Goal: Task Accomplishment & Management: Manage account settings

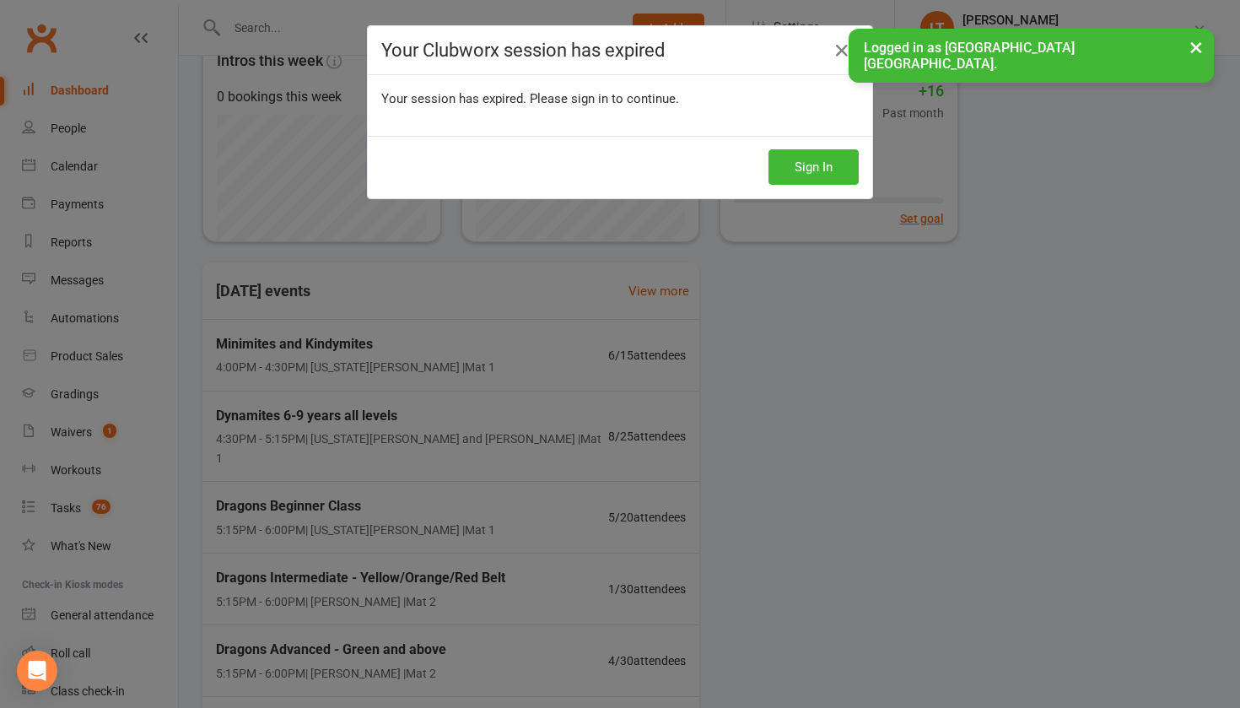
scroll to position [30, 0]
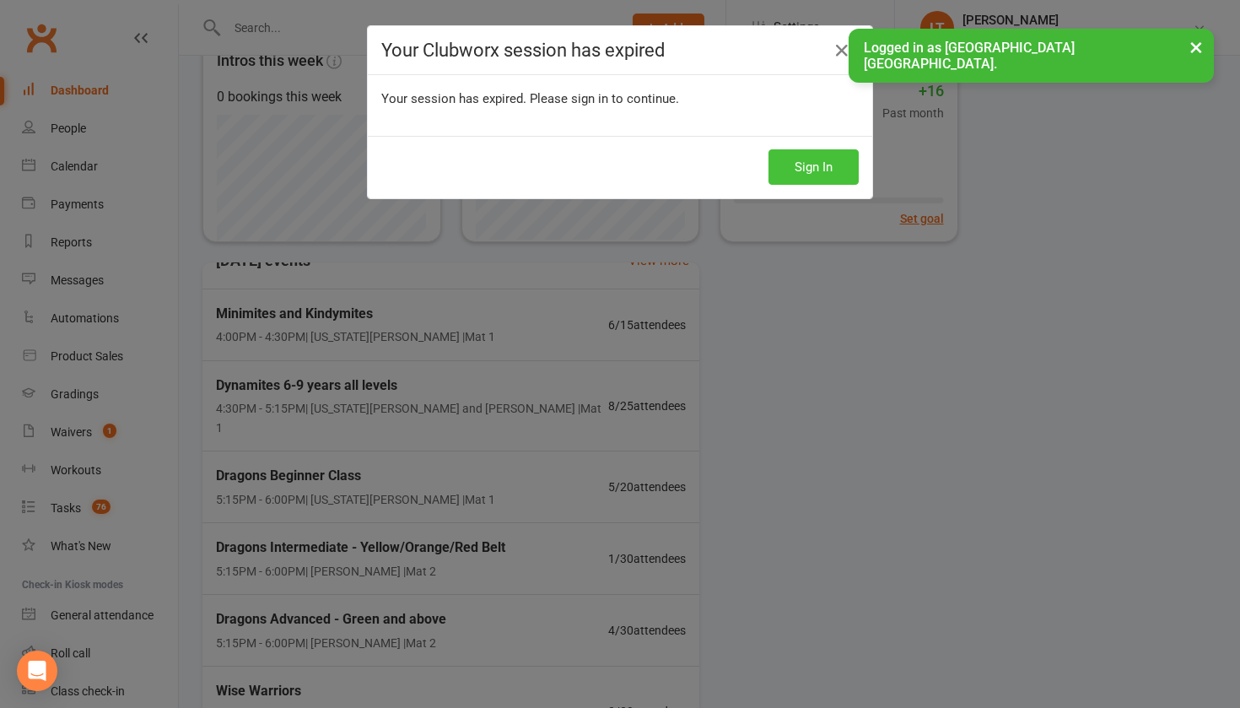
click at [819, 169] on button "Sign In" at bounding box center [813, 166] width 90 height 35
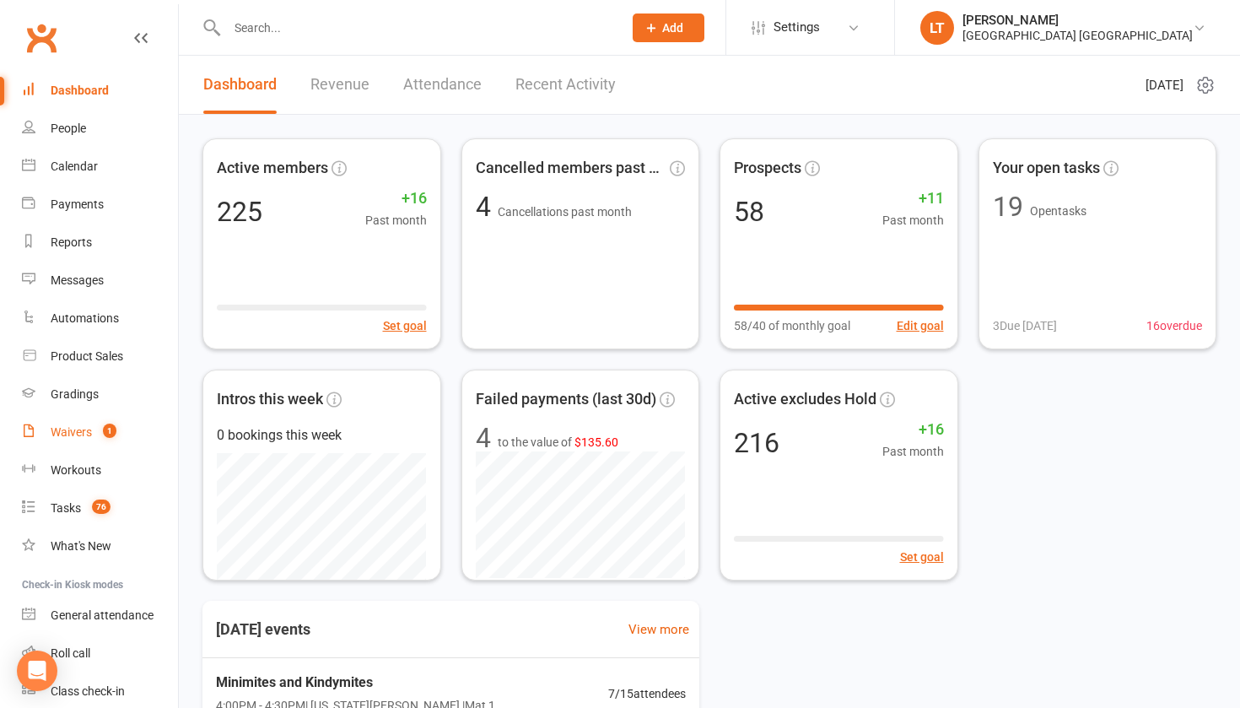
click at [79, 433] on div "Waivers" at bounding box center [71, 431] width 41 height 13
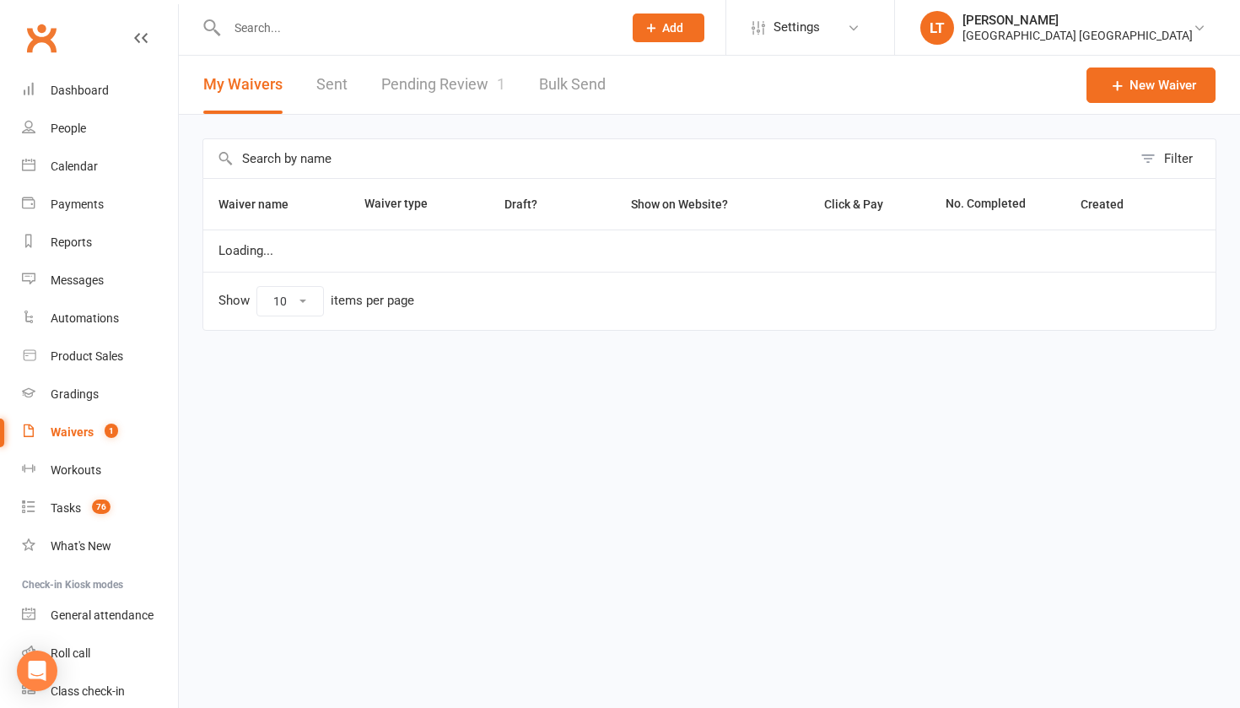
select select "50"
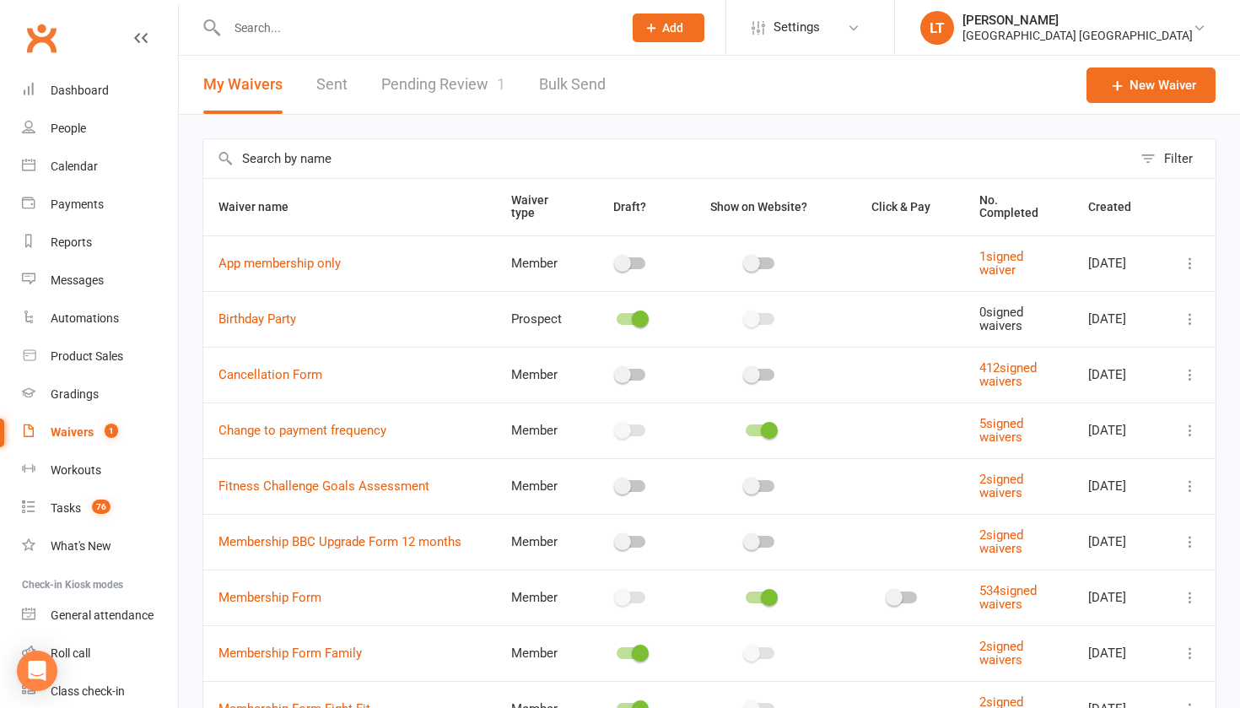
click at [479, 154] on input "text" at bounding box center [667, 158] width 929 height 39
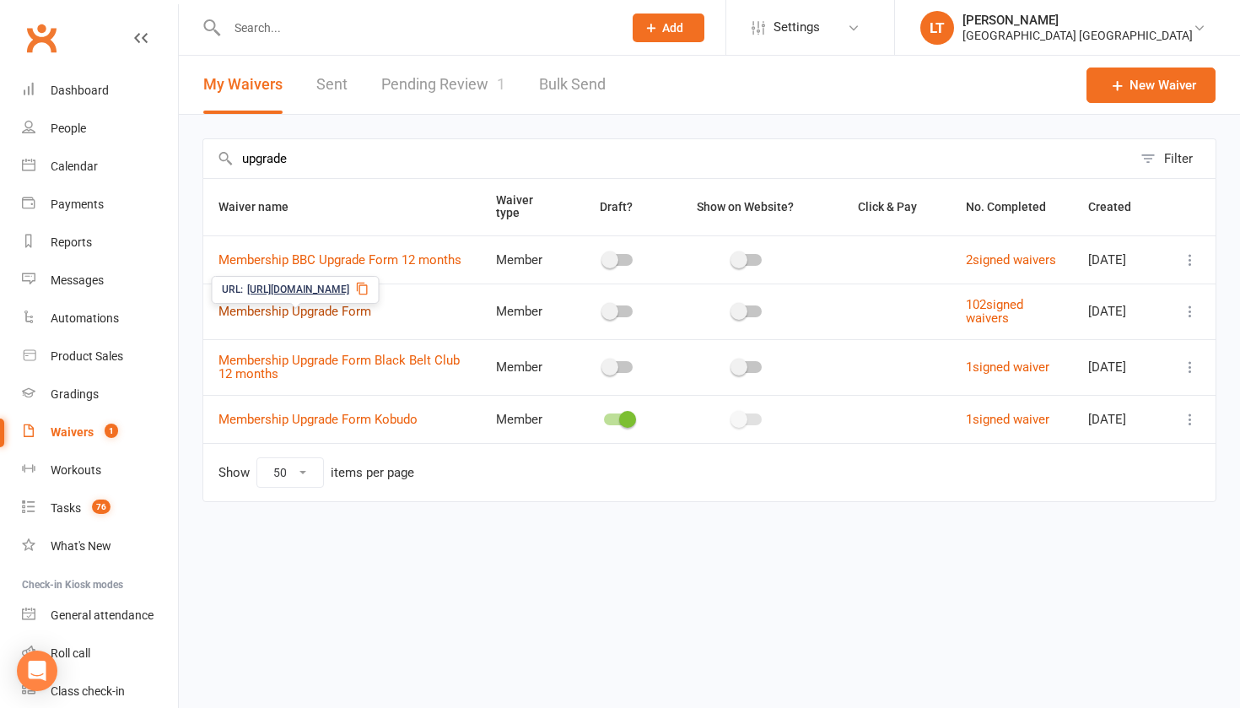
type input "upgrade"
click at [352, 319] on link "Membership Upgrade Form" at bounding box center [294, 311] width 153 height 15
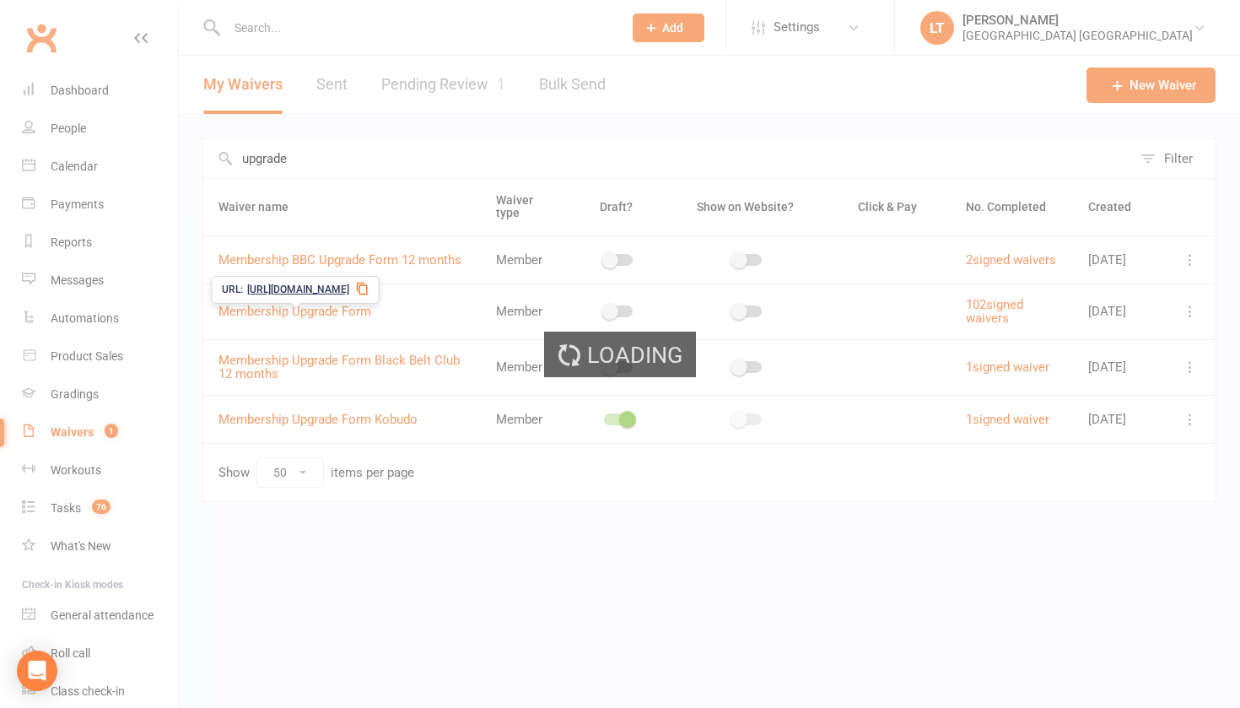
select select "applies_to_all_signees"
select select "select"
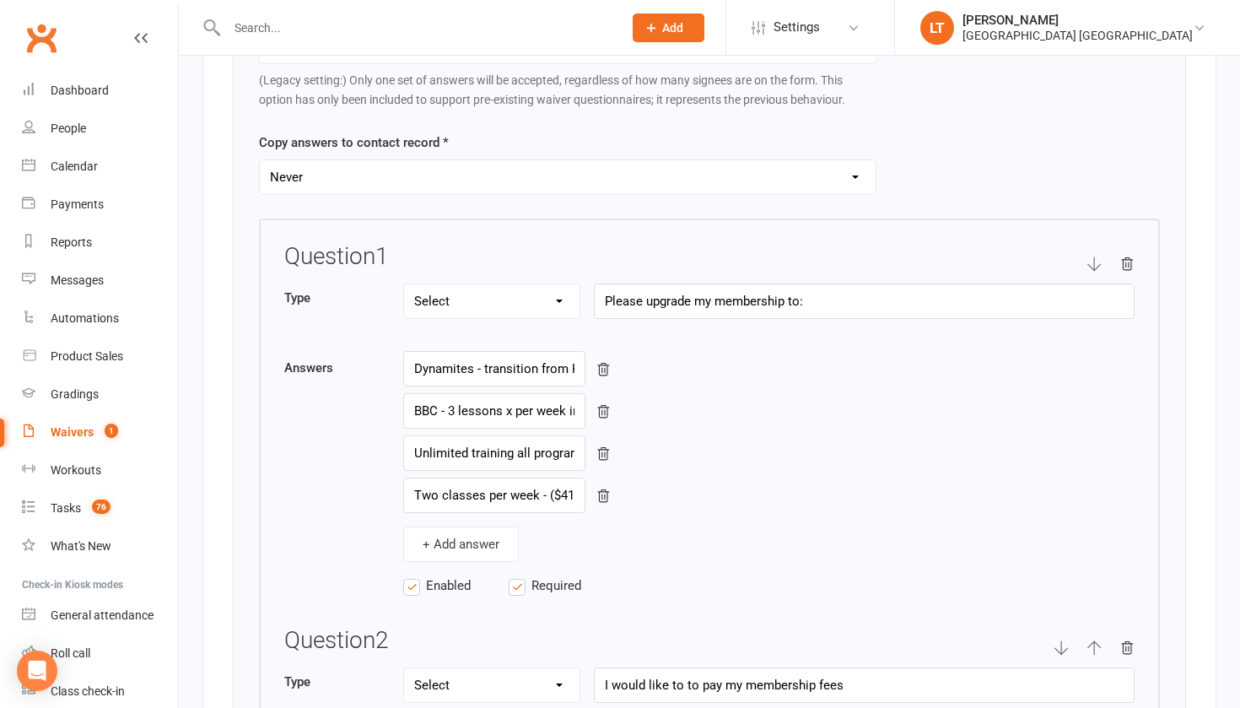
scroll to position [2636, 0]
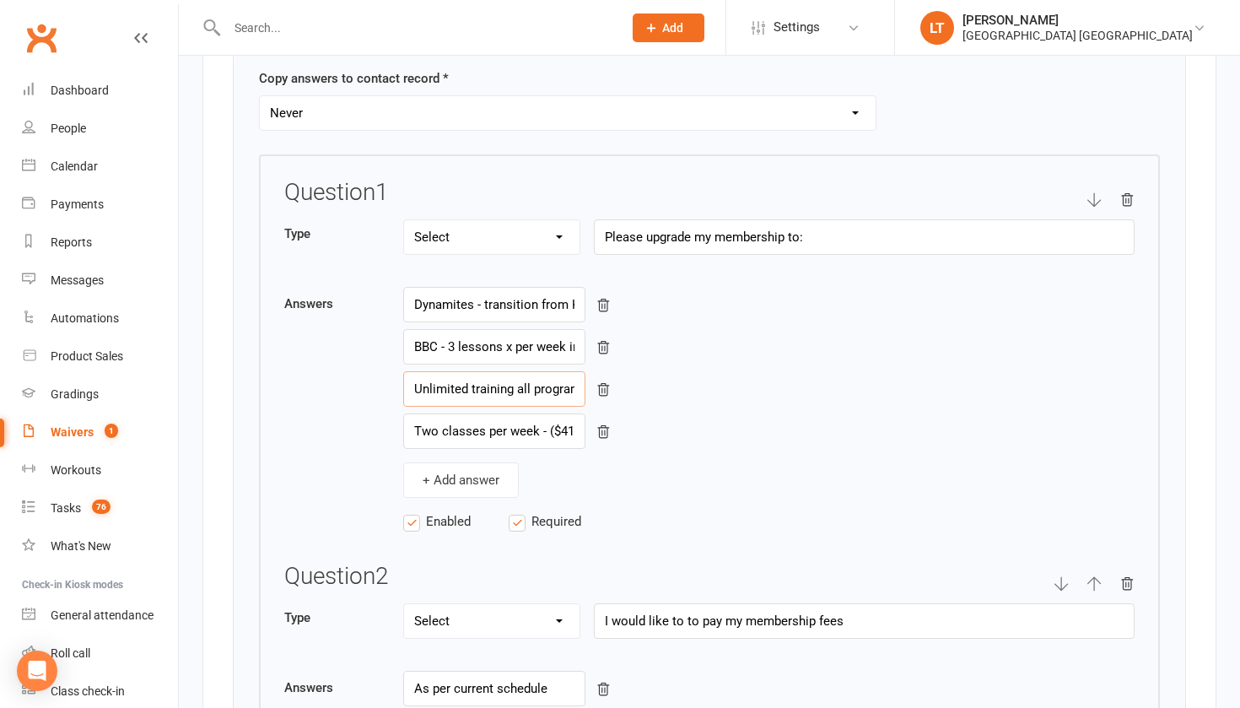
click at [528, 382] on input "Unlimited training all programs ($51 per week per person) 12 month commitment" at bounding box center [494, 388] width 182 height 35
type input "Unlimited training all programs ($55 per week per person) 12 month commitment"
click at [535, 430] on input "Two classes per week - ($41 per week person)" at bounding box center [494, 430] width 182 height 35
type input "Two classes per week - ($45 per week person)"
click at [510, 338] on input "BBC - 3 lessons x per week including add on programs ($46 per week per person)" at bounding box center [494, 346] width 182 height 35
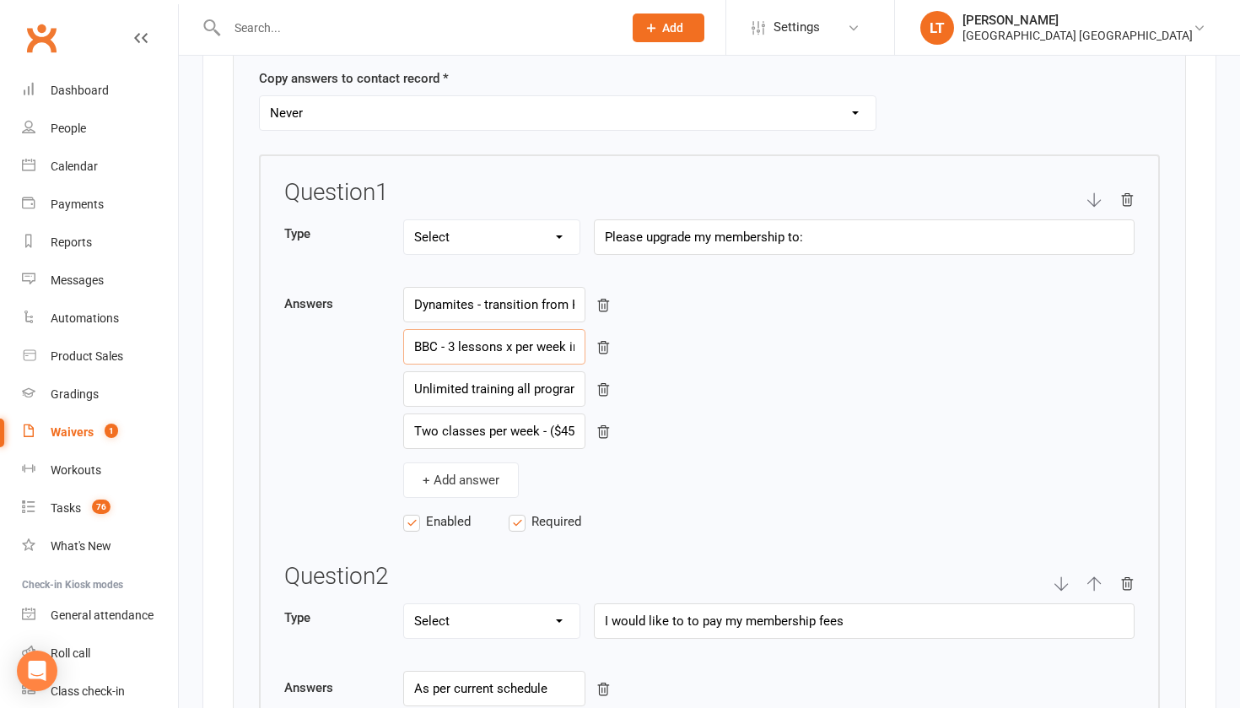
type input "BBC - 3 lessons x per week including add on programs ($51 per week per person)"
click at [531, 304] on input "Dynamites - transition from Kindymites ($41 per week per person)" at bounding box center [494, 304] width 182 height 35
type input "Dynamites - transition from Kindymites ($45 per week per person)"
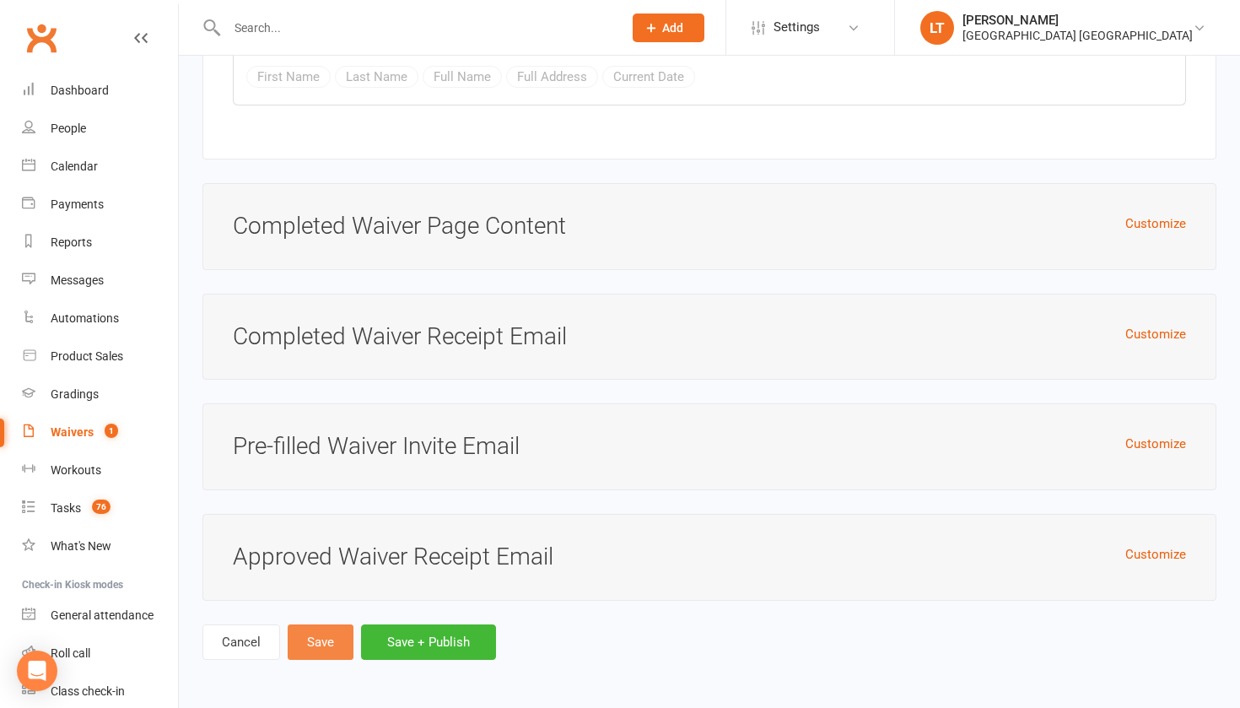
scroll to position [6936, 0]
click at [428, 630] on button "Save + Publish" at bounding box center [428, 641] width 135 height 35
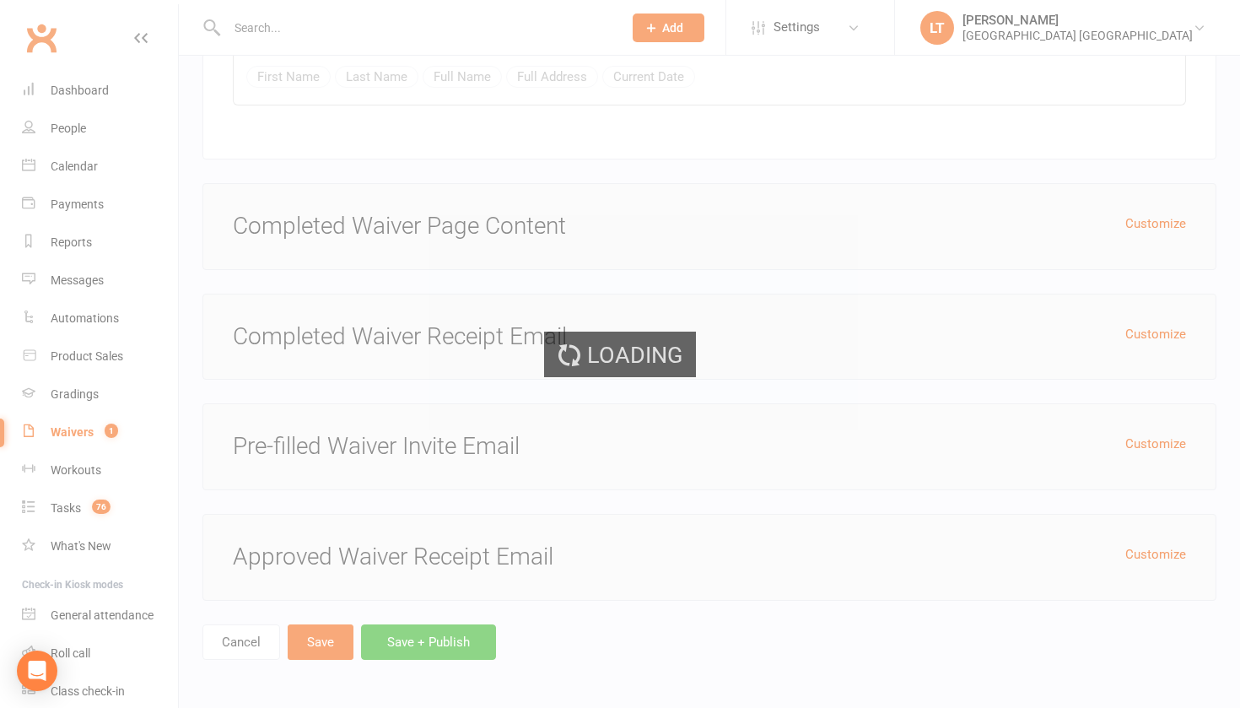
select select "50"
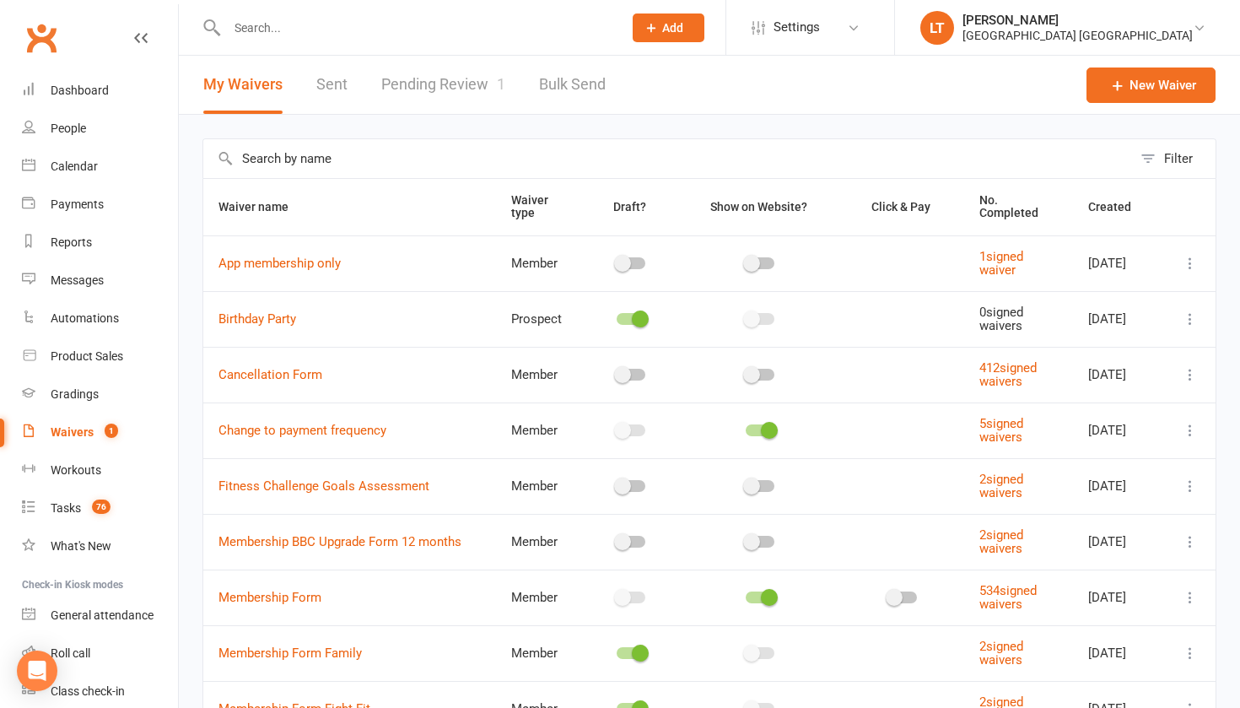
click at [364, 153] on input "text" at bounding box center [667, 158] width 929 height 39
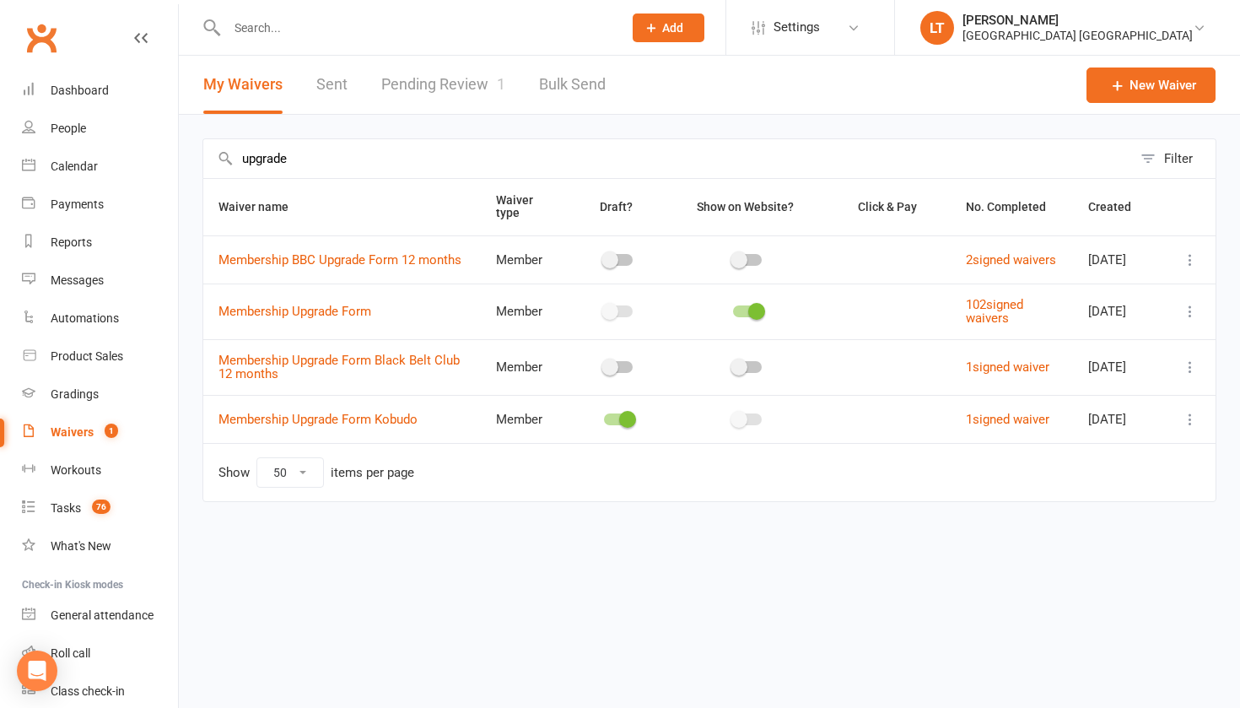
type input "upgrade"
click at [1184, 316] on icon at bounding box center [1190, 311] width 17 height 17
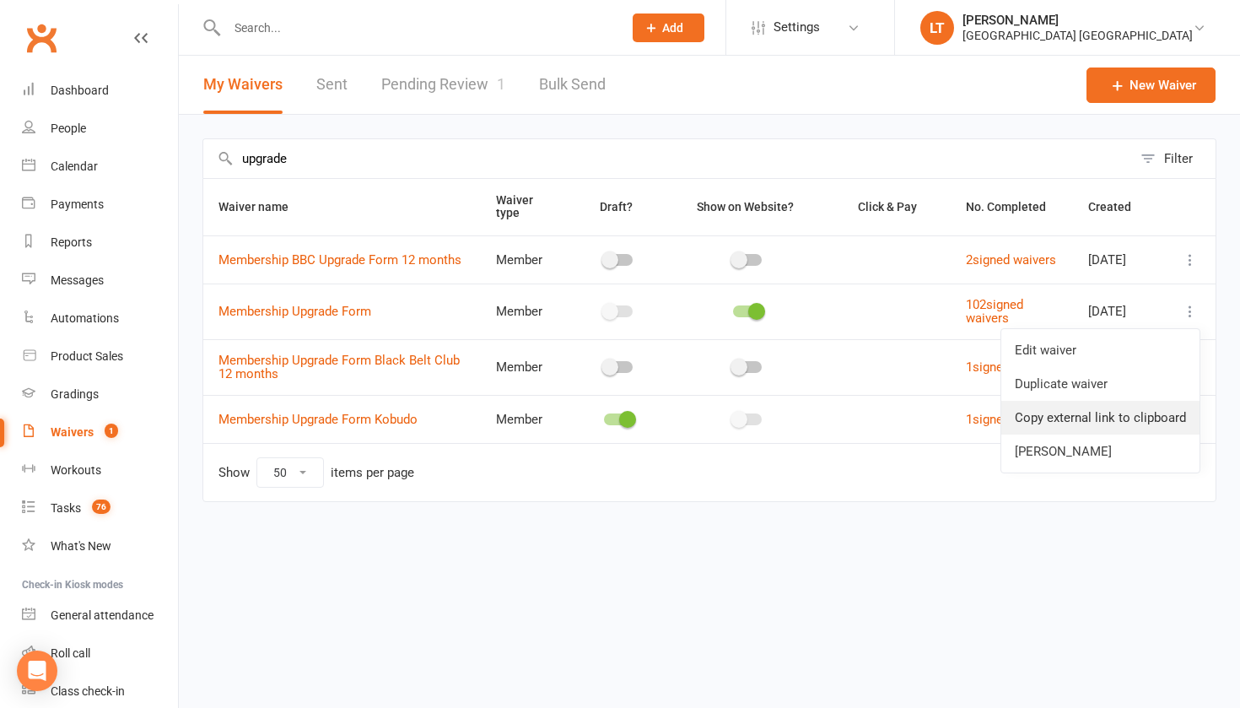
click at [1043, 410] on link "Copy external link to clipboard" at bounding box center [1100, 418] width 198 height 34
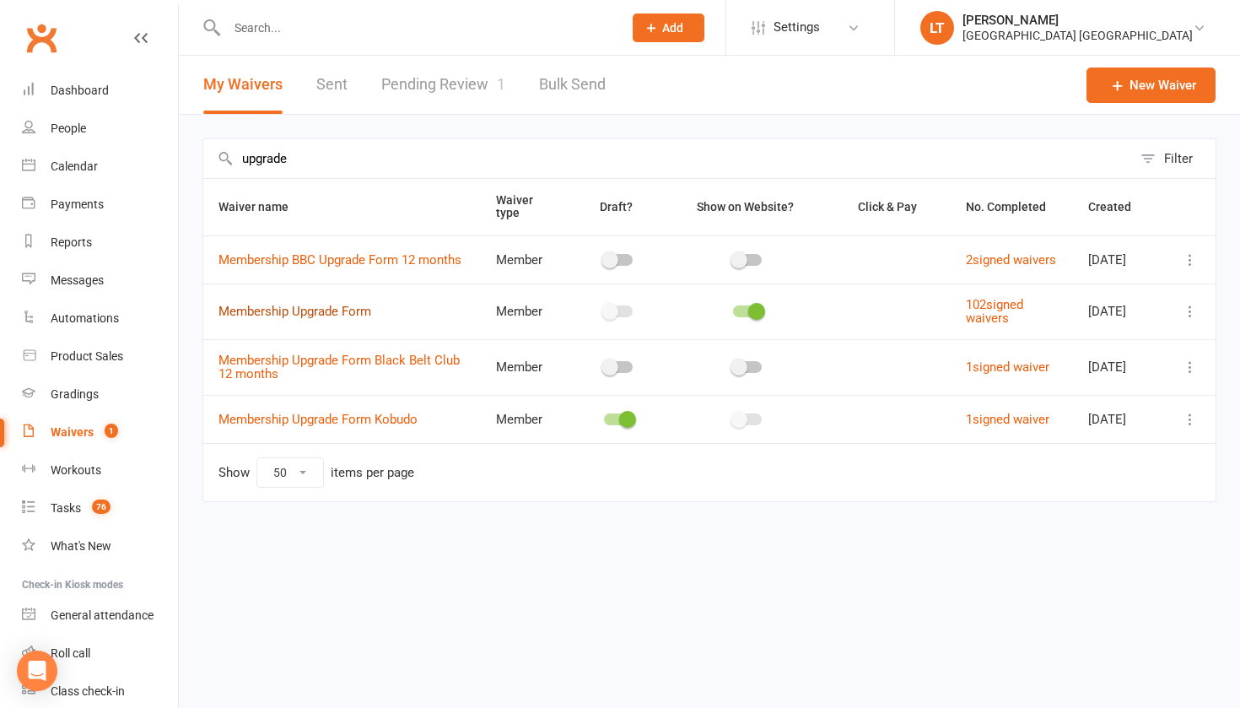
click at [345, 319] on link "Membership Upgrade Form" at bounding box center [294, 311] width 153 height 15
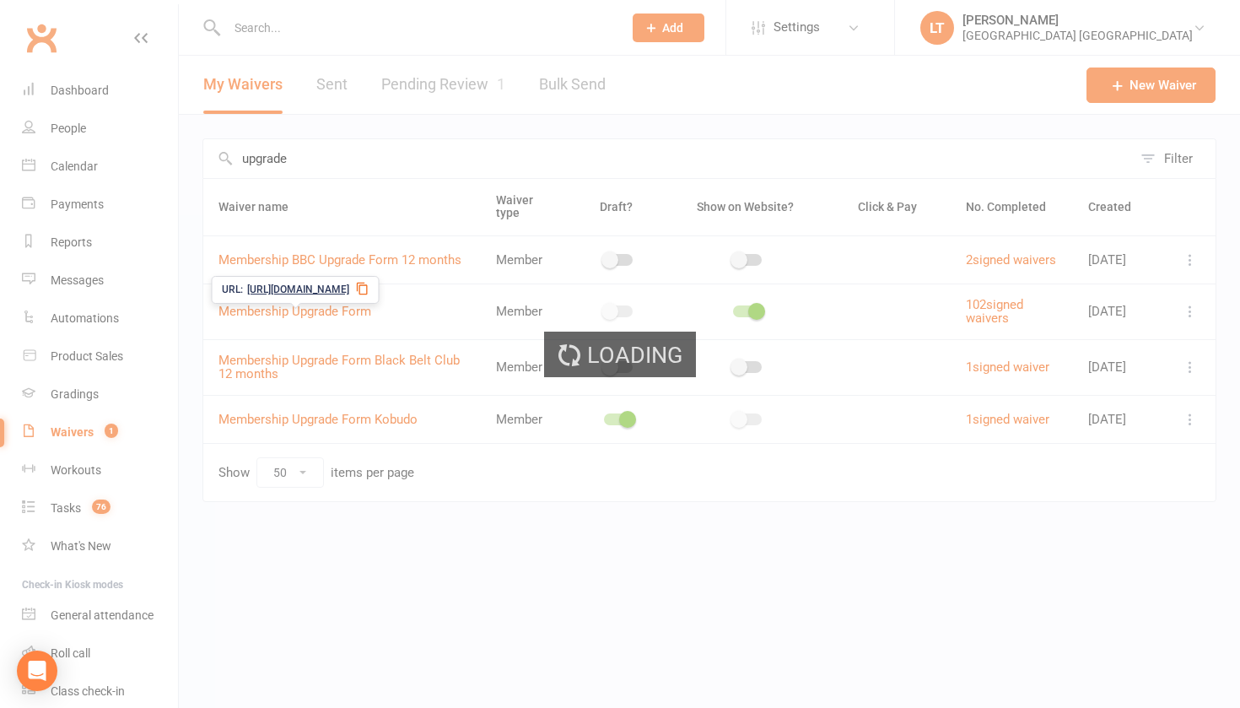
select select "applies_to_all_signees"
select select "select"
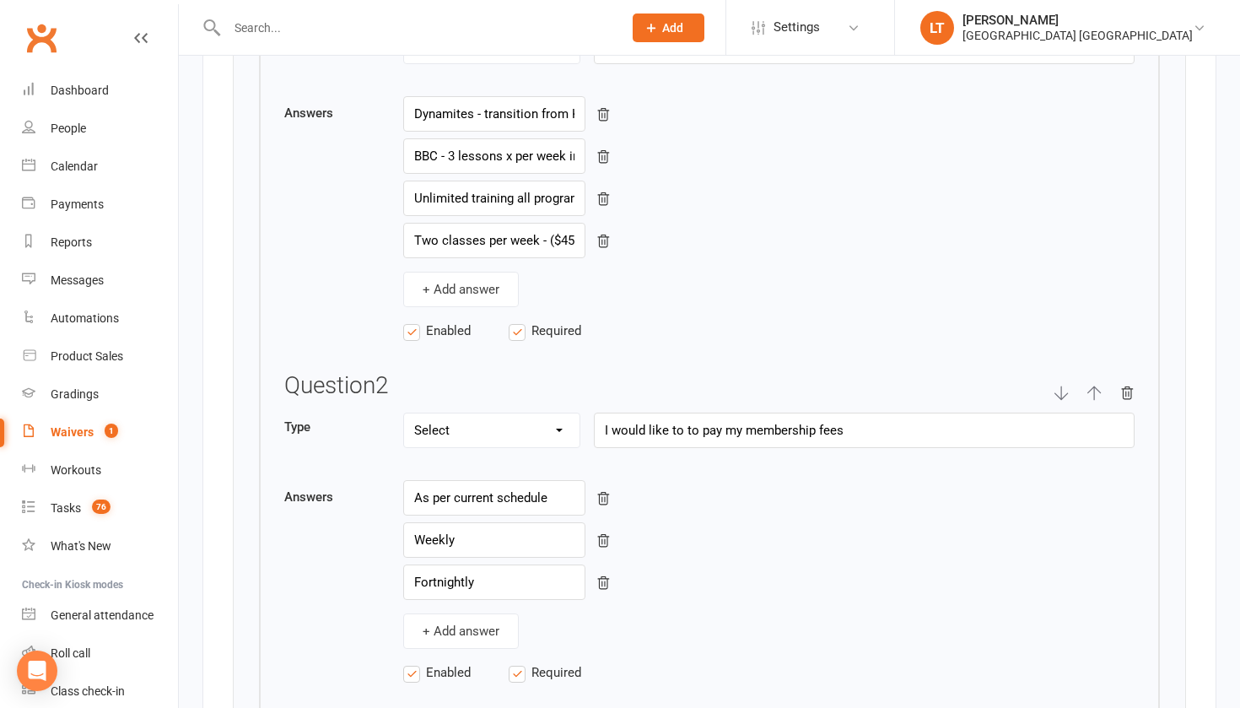
scroll to position [2835, 0]
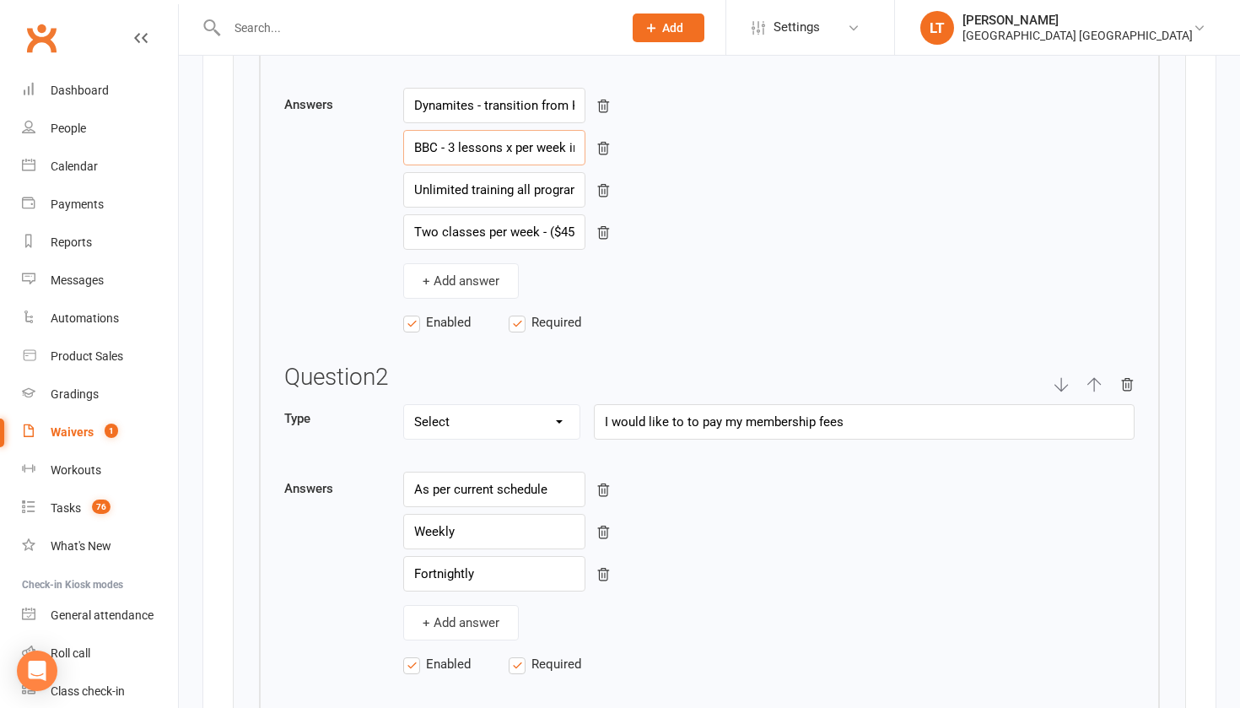
click at [477, 141] on input "BBC - 3 lessons x per week including add on programs ($51 per week per person)" at bounding box center [494, 147] width 182 height 35
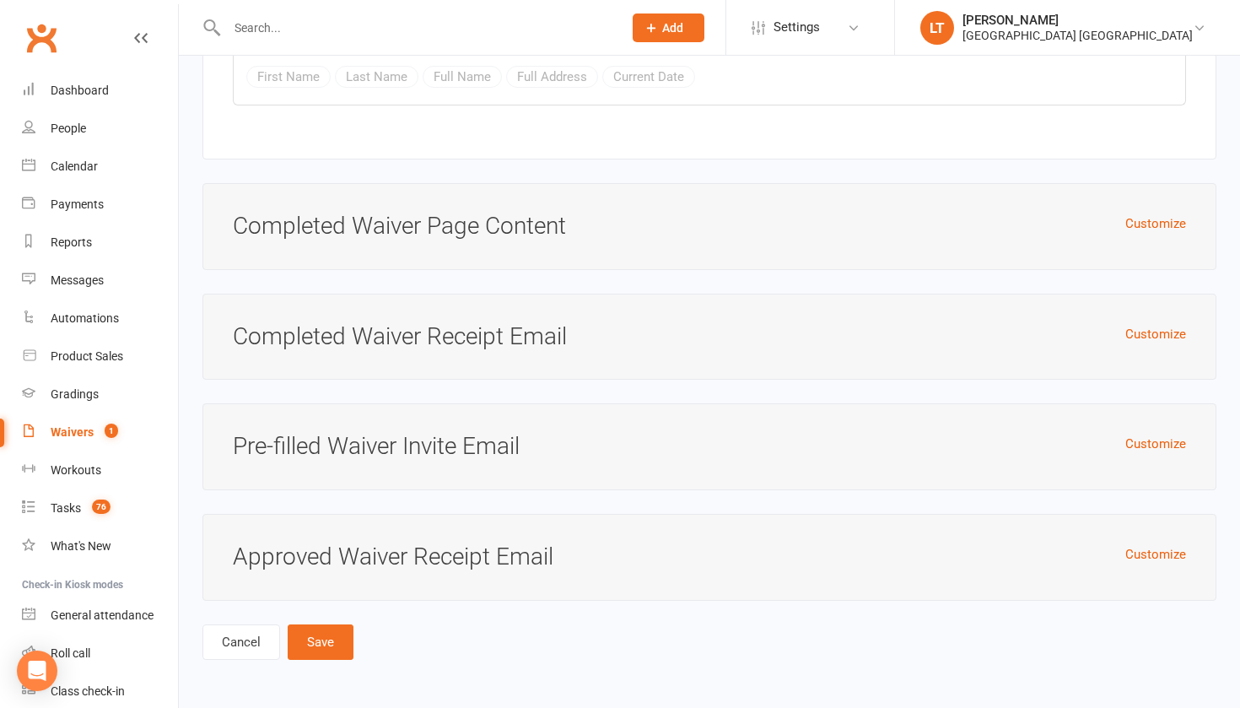
scroll to position [6936, 0]
type input "BBC - 3 lessons x per week including add on programs ($50 per week per person)"
click at [321, 631] on button "Save" at bounding box center [321, 641] width 66 height 35
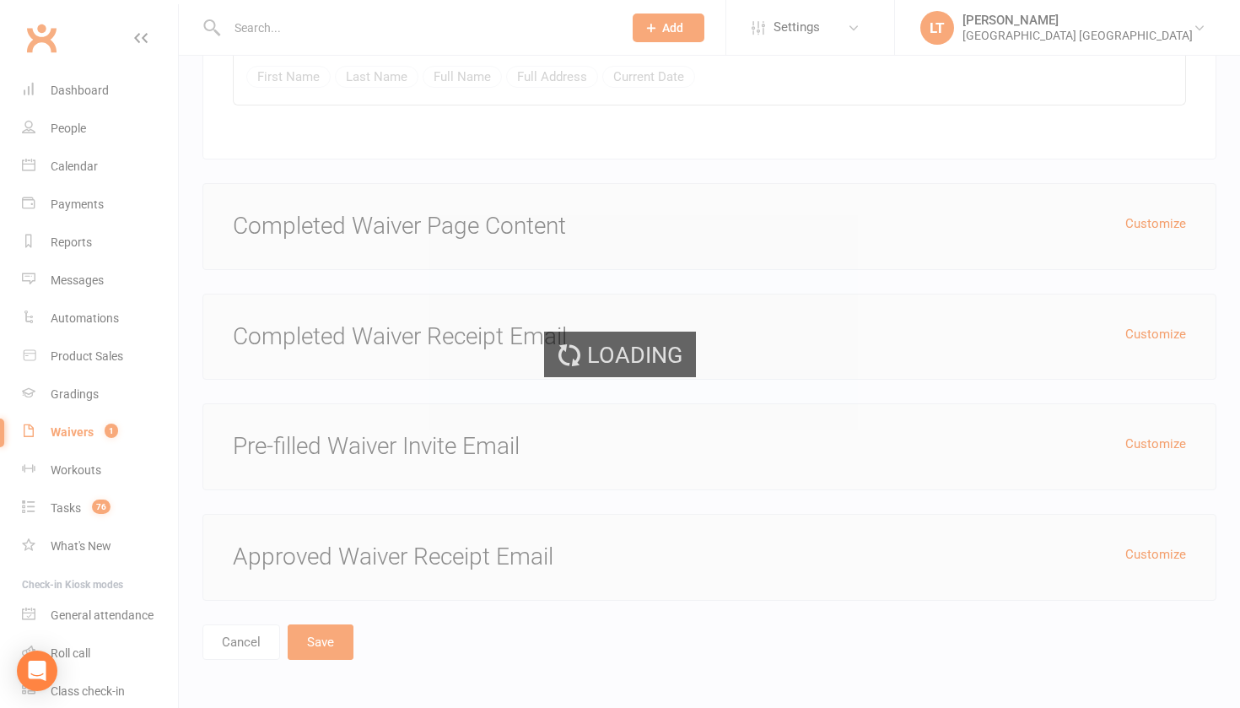
select select "50"
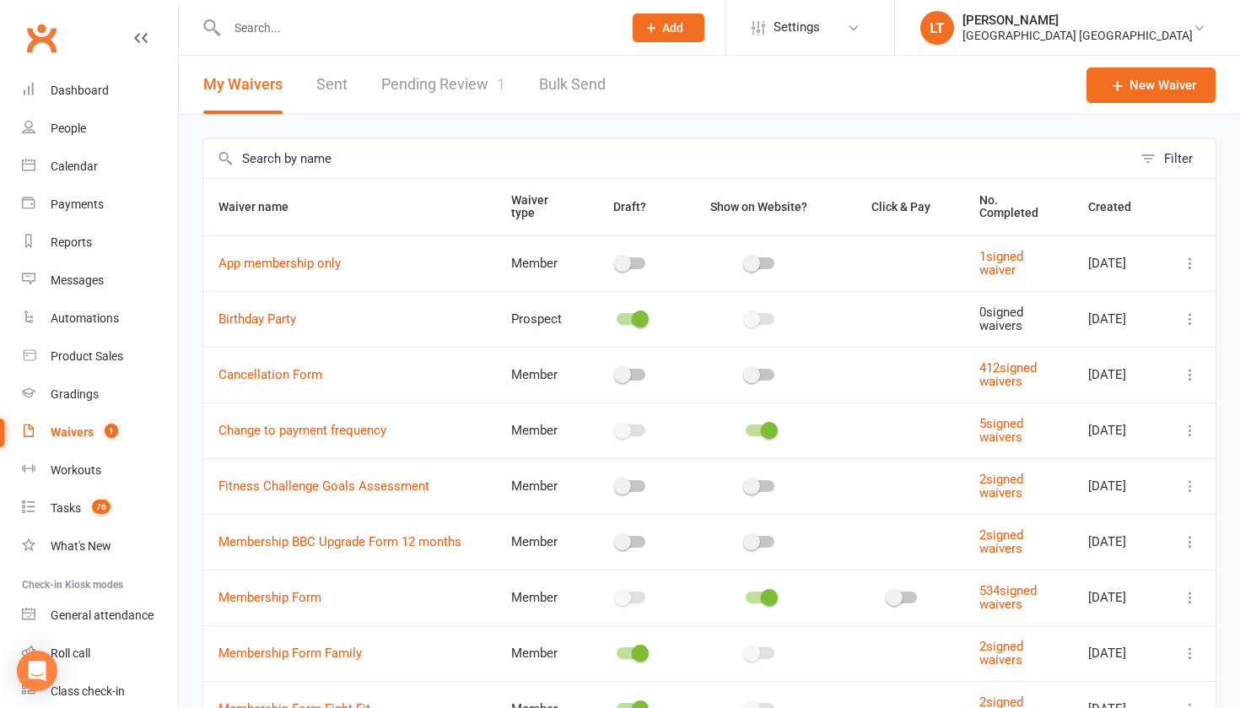
click at [353, 162] on input "text" at bounding box center [667, 158] width 929 height 39
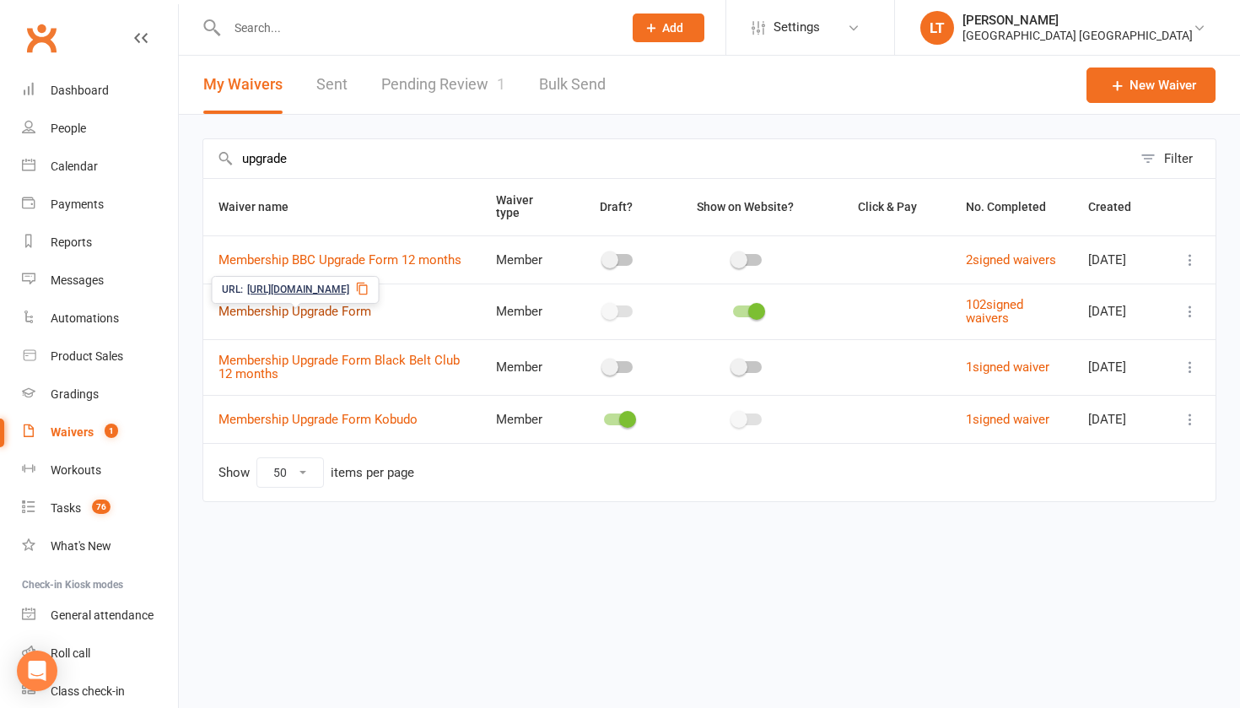
type input "upgrade"
click at [316, 316] on link "Membership Upgrade Form" at bounding box center [294, 311] width 153 height 15
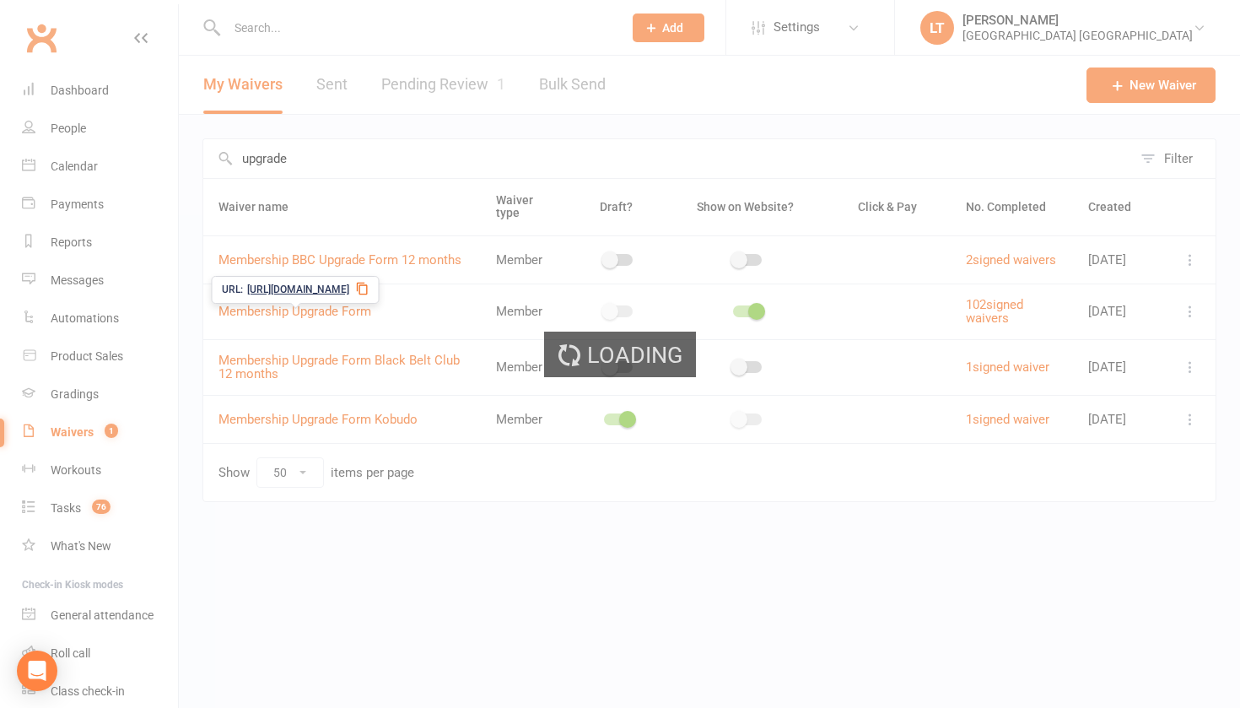
select select "applies_to_all_signees"
select select "select"
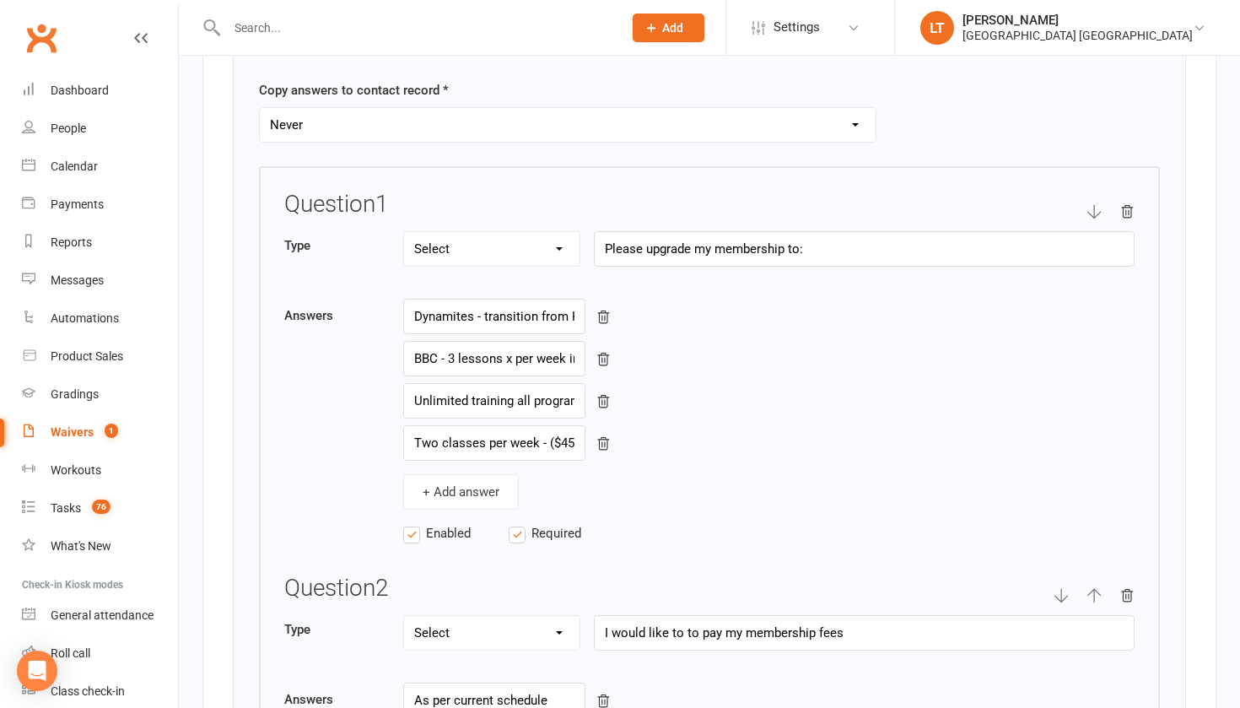
scroll to position [2659, 0]
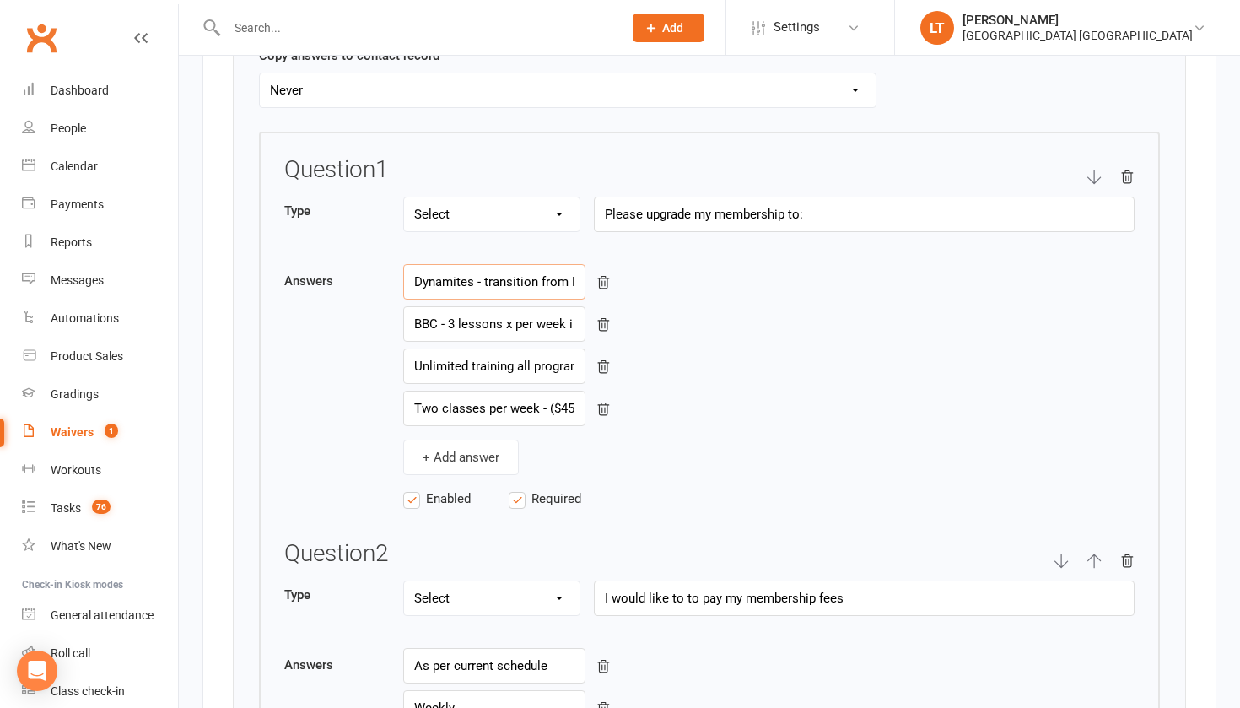
click at [500, 281] on input "Dynamites - transition from Kindymites ($45 per week per person)" at bounding box center [494, 281] width 182 height 35
click at [525, 313] on input "BBC - 3 lessons x per week including add on programs ($50 per week per person)" at bounding box center [494, 323] width 182 height 35
click at [472, 361] on input "Unlimited training all programs ($55 per week per person) 12 month commitment" at bounding box center [494, 365] width 182 height 35
click at [530, 399] on input "Two classes per week - ($45 per week person)" at bounding box center [494, 408] width 182 height 35
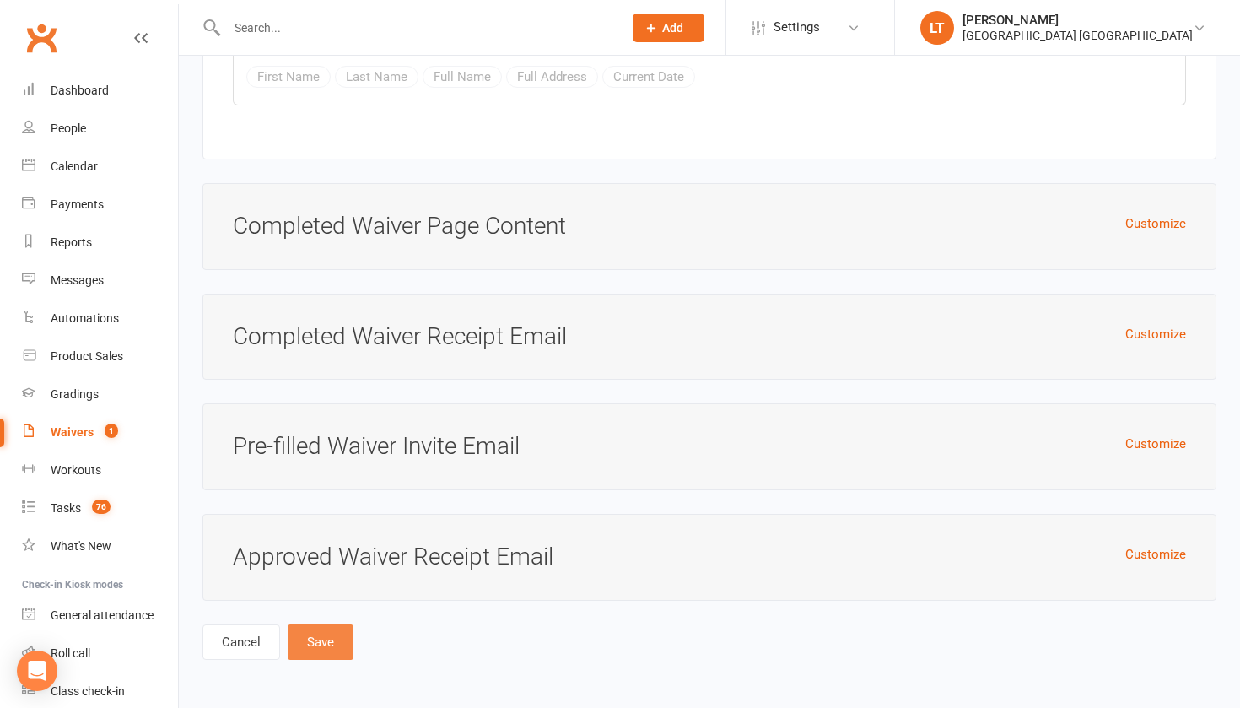
scroll to position [6936, 0]
click at [307, 628] on button "Save" at bounding box center [321, 641] width 66 height 35
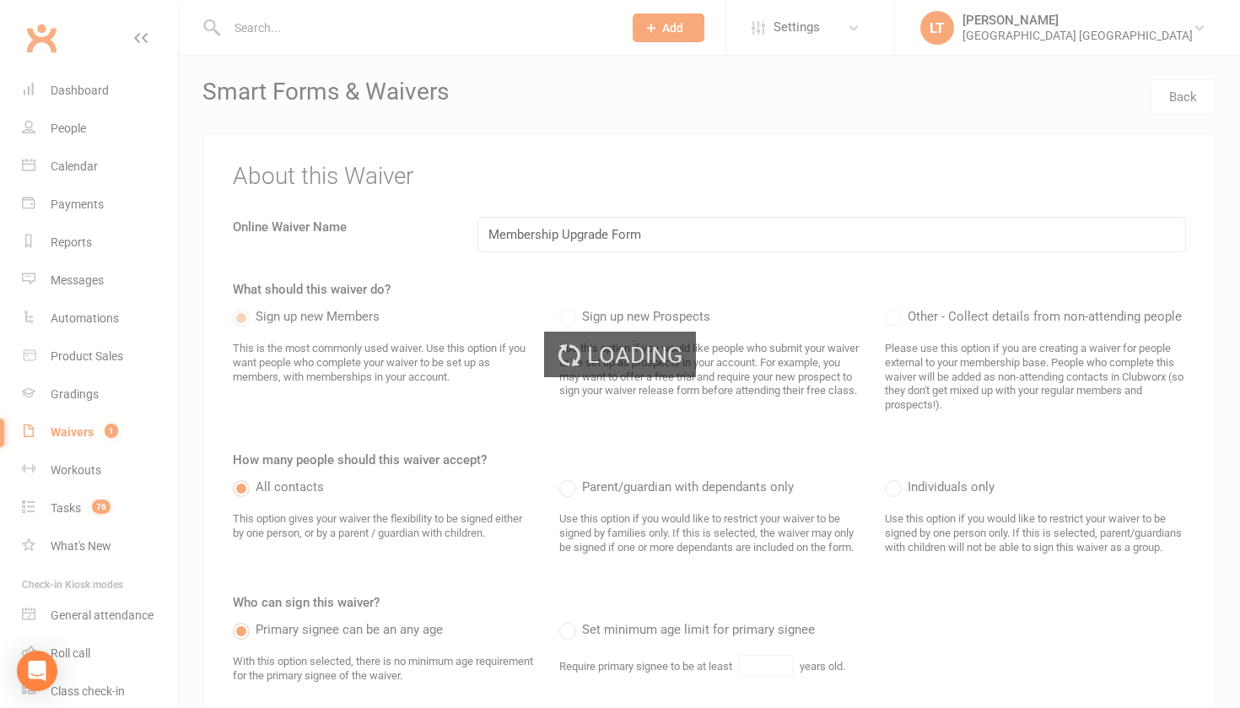
select select "50"
